Goal: Information Seeking & Learning: Learn about a topic

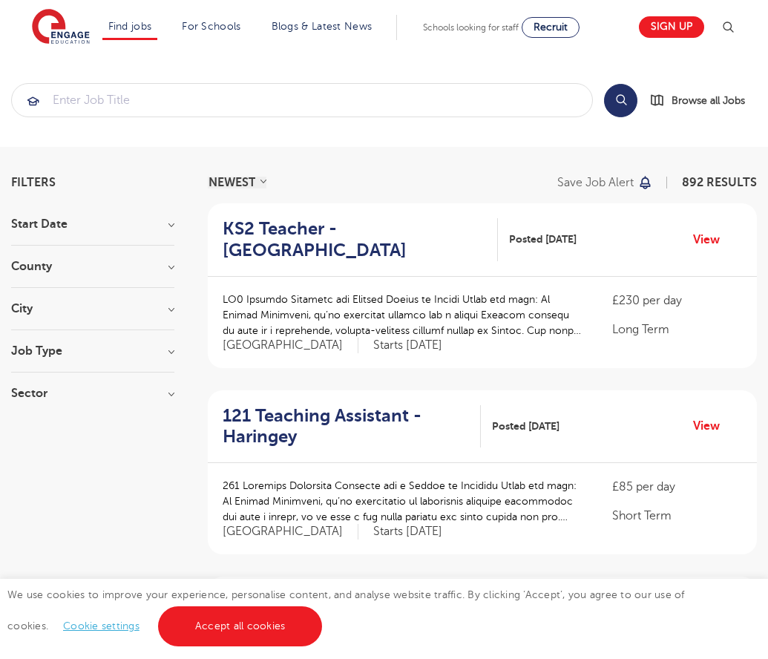
scroll to position [1455, 0]
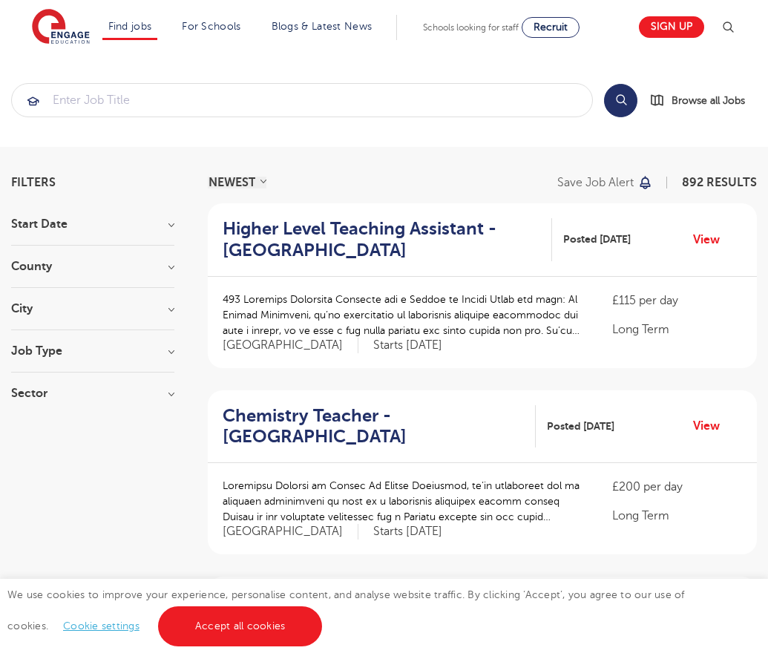
scroll to position [1451, 0]
